Goal: Information Seeking & Learning: Learn about a topic

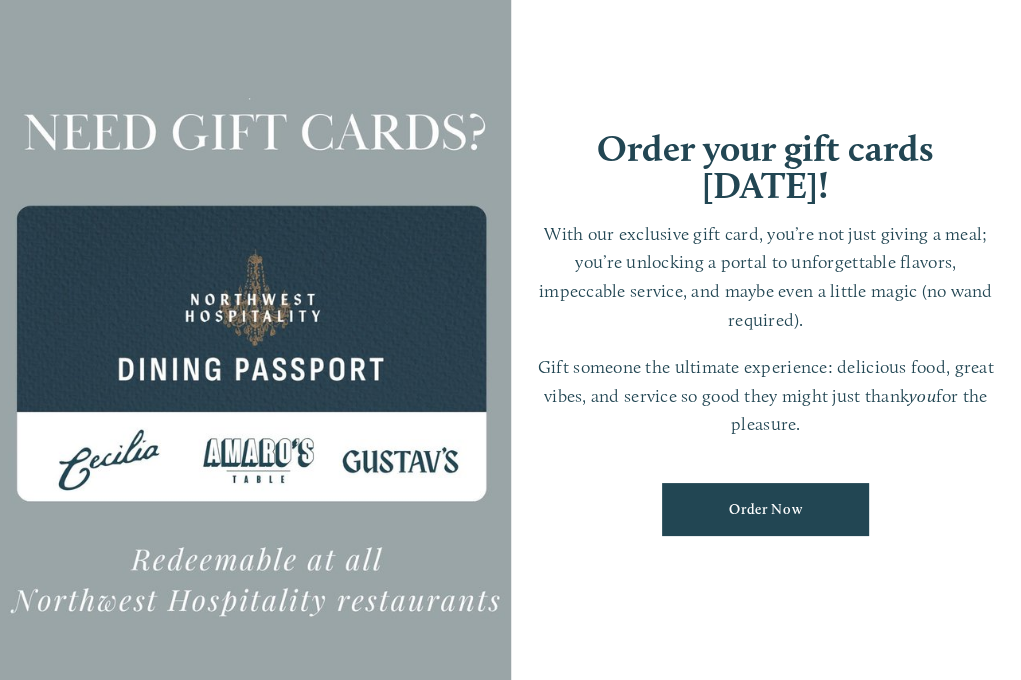
scroll to position [40, 0]
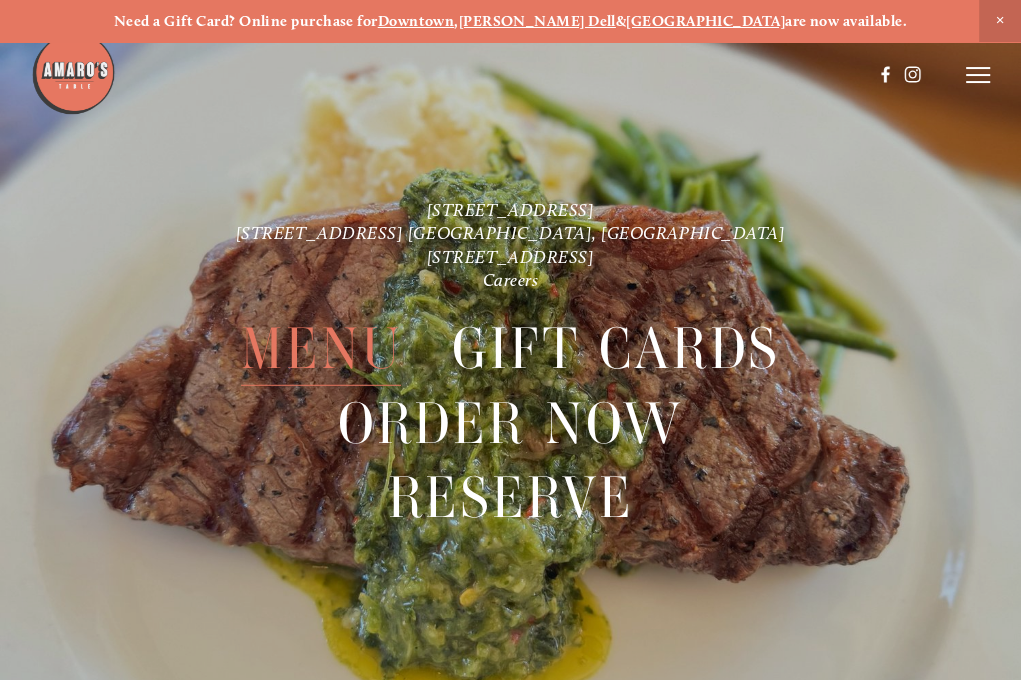
click at [323, 386] on span "Menu" at bounding box center [321, 349] width 161 height 74
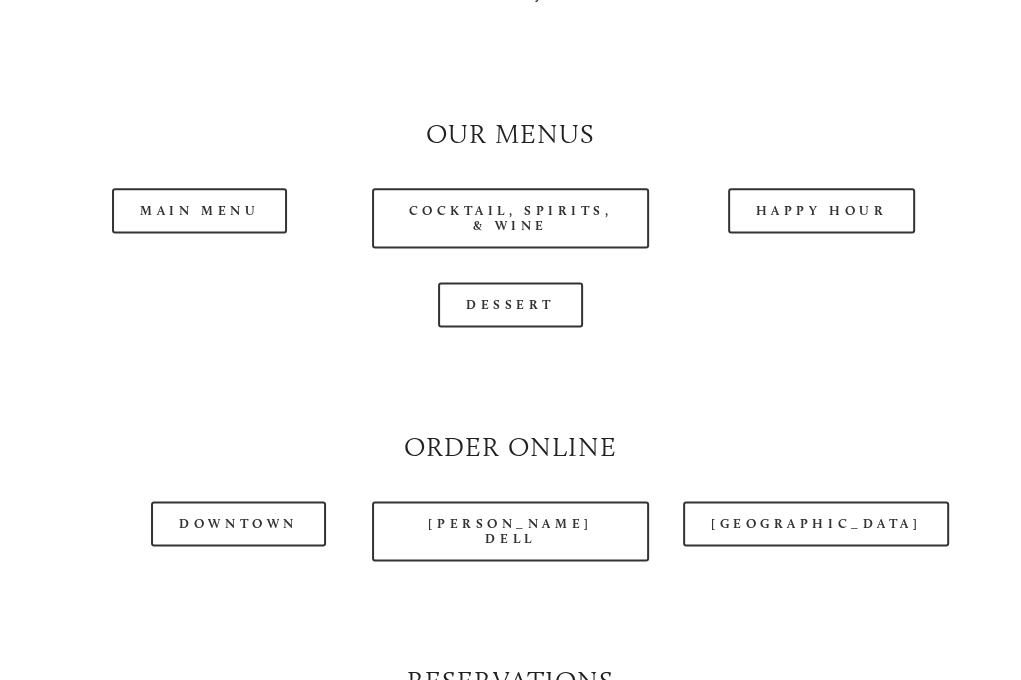
scroll to position [1700, 0]
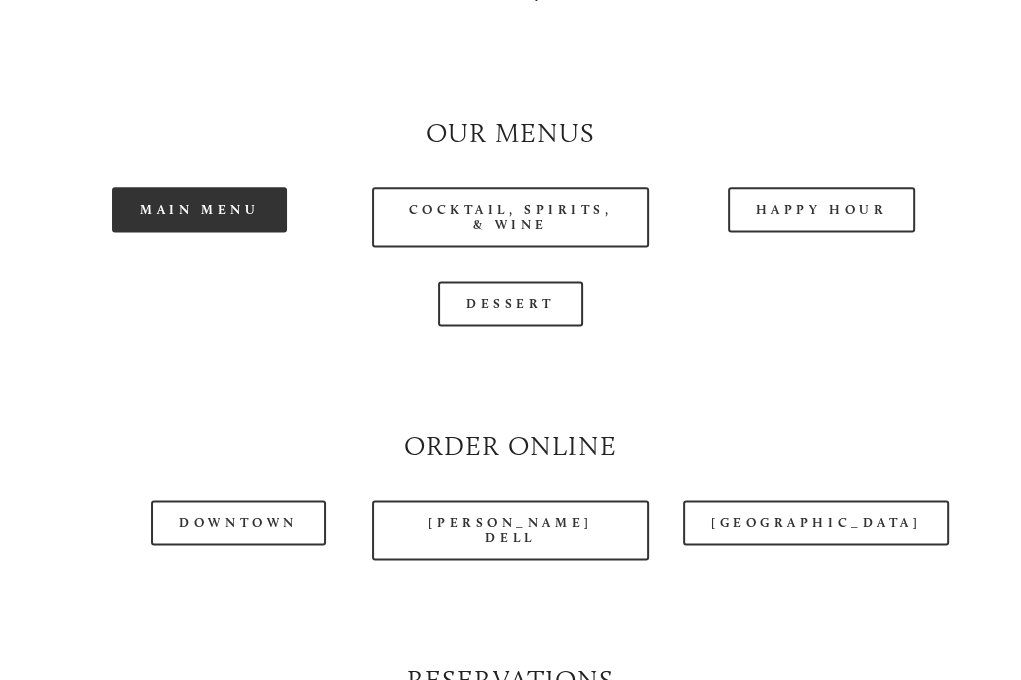
click at [220, 215] on link "Main Menu" at bounding box center [199, 209] width 175 height 45
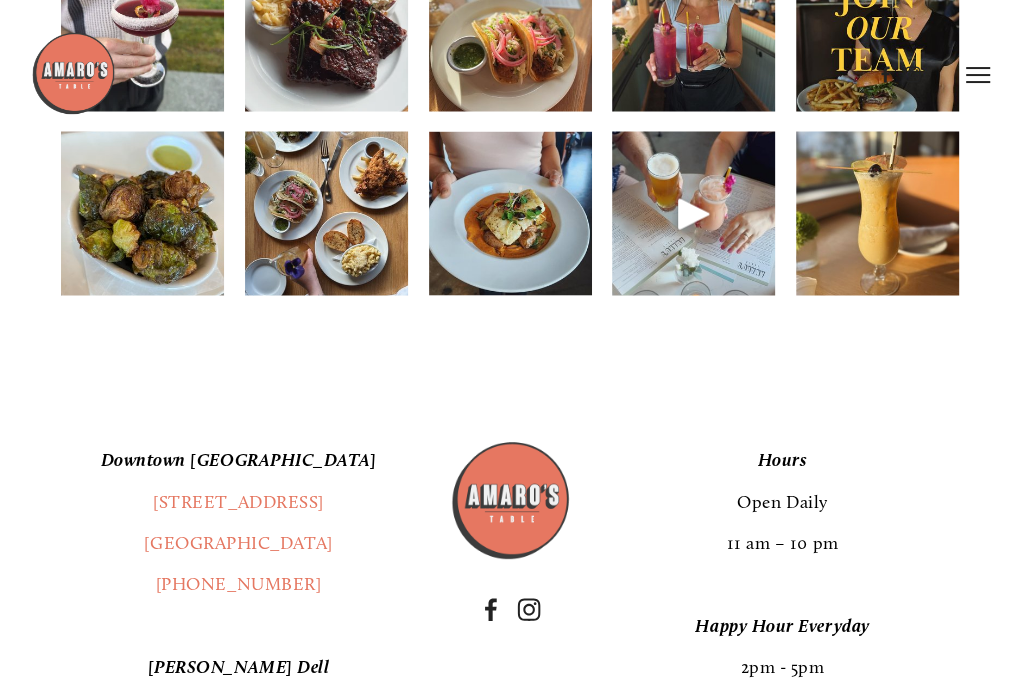
scroll to position [2200, 0]
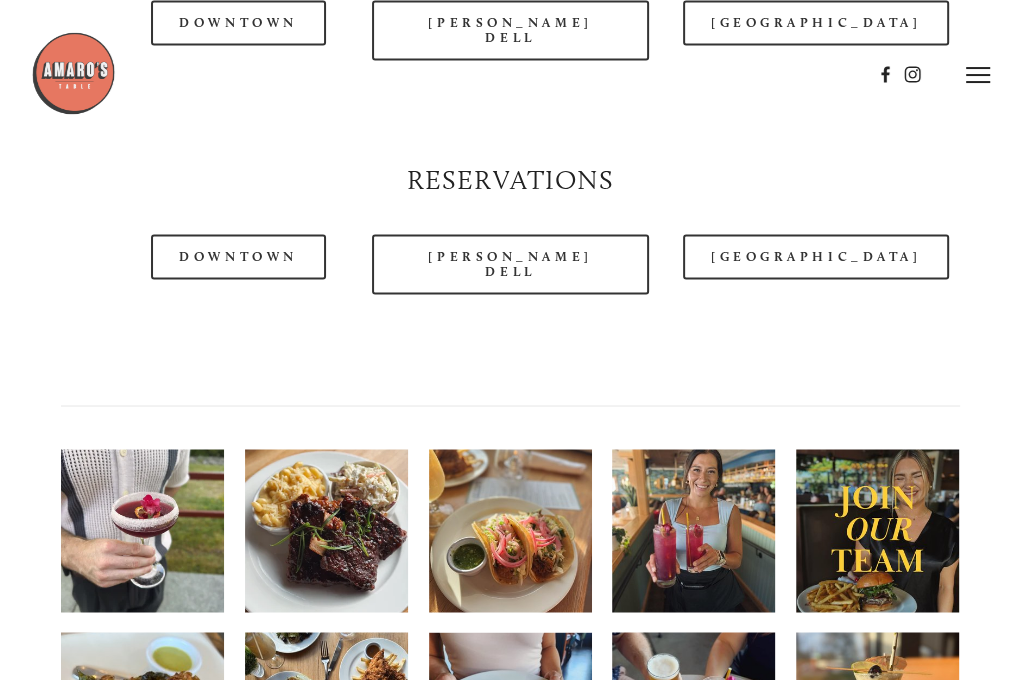
click at [975, 75] on line at bounding box center [978, 75] width 24 height 0
click at [975, 83] on line at bounding box center [975, 75] width 18 height 18
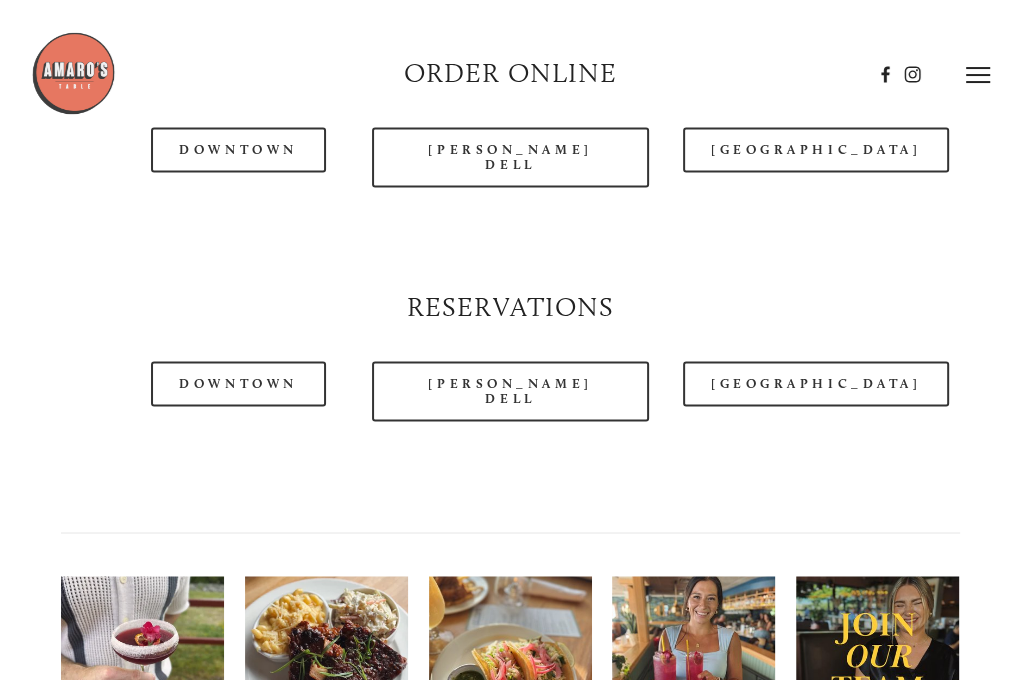
scroll to position [1800, 0]
